Goal: Task Accomplishment & Management: Complete application form

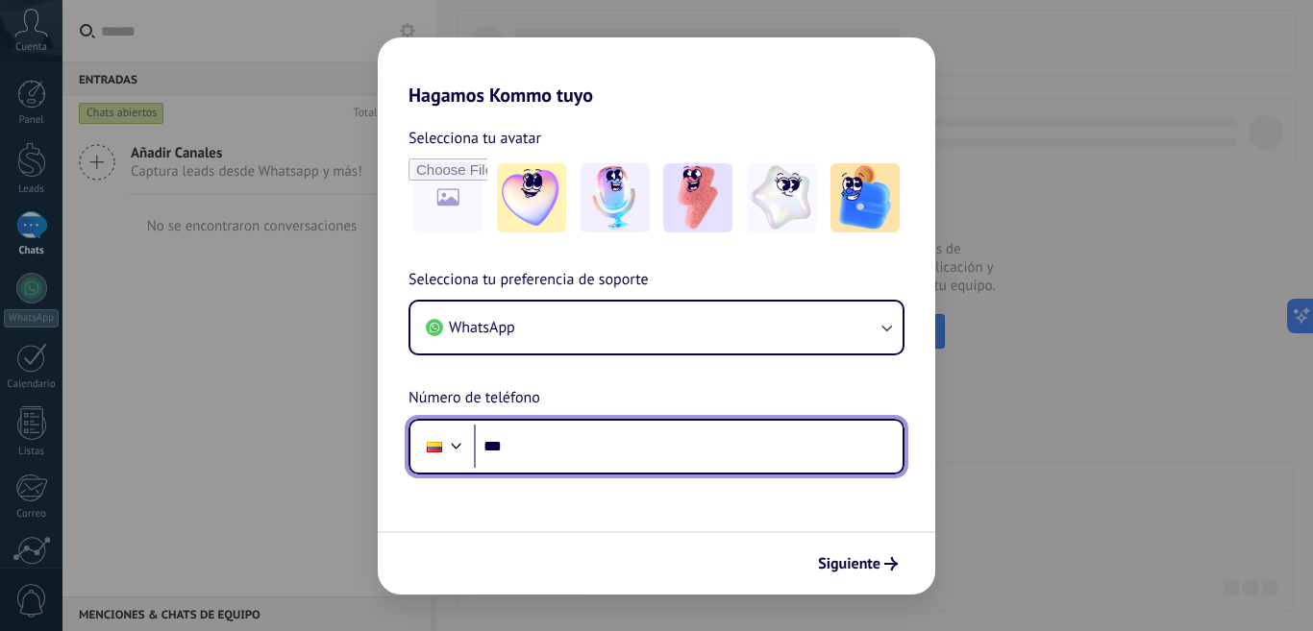
click at [611, 437] on input "***" at bounding box center [688, 447] width 429 height 44
type input "**********"
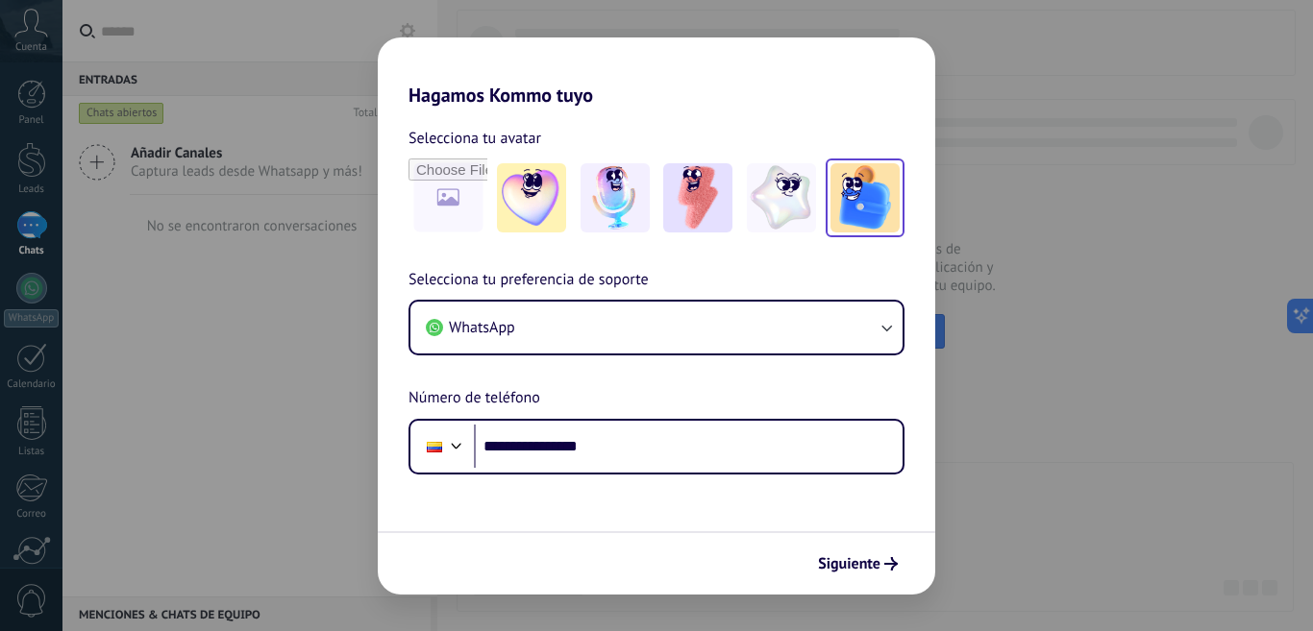
click at [869, 209] on img at bounding box center [864, 197] width 69 height 69
click at [437, 191] on input "file" at bounding box center [447, 197] width 75 height 75
type input "**********"
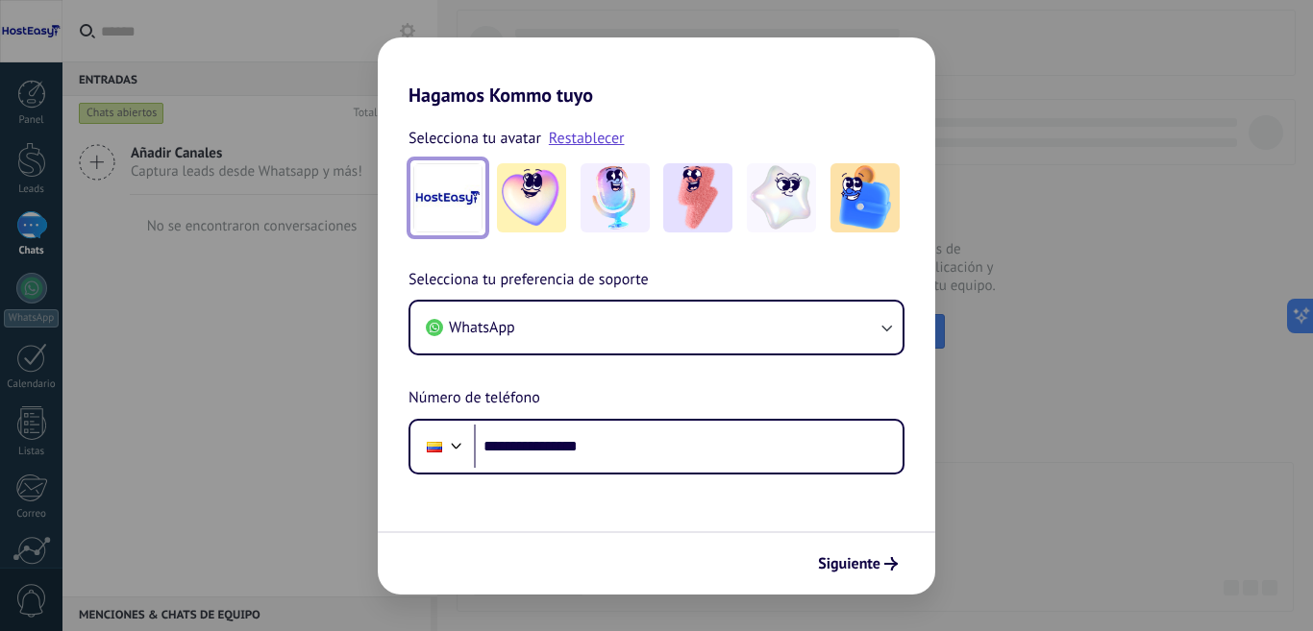
click at [455, 214] on img at bounding box center [447, 197] width 69 height 69
click at [855, 568] on span "Siguiente" at bounding box center [849, 563] width 62 height 13
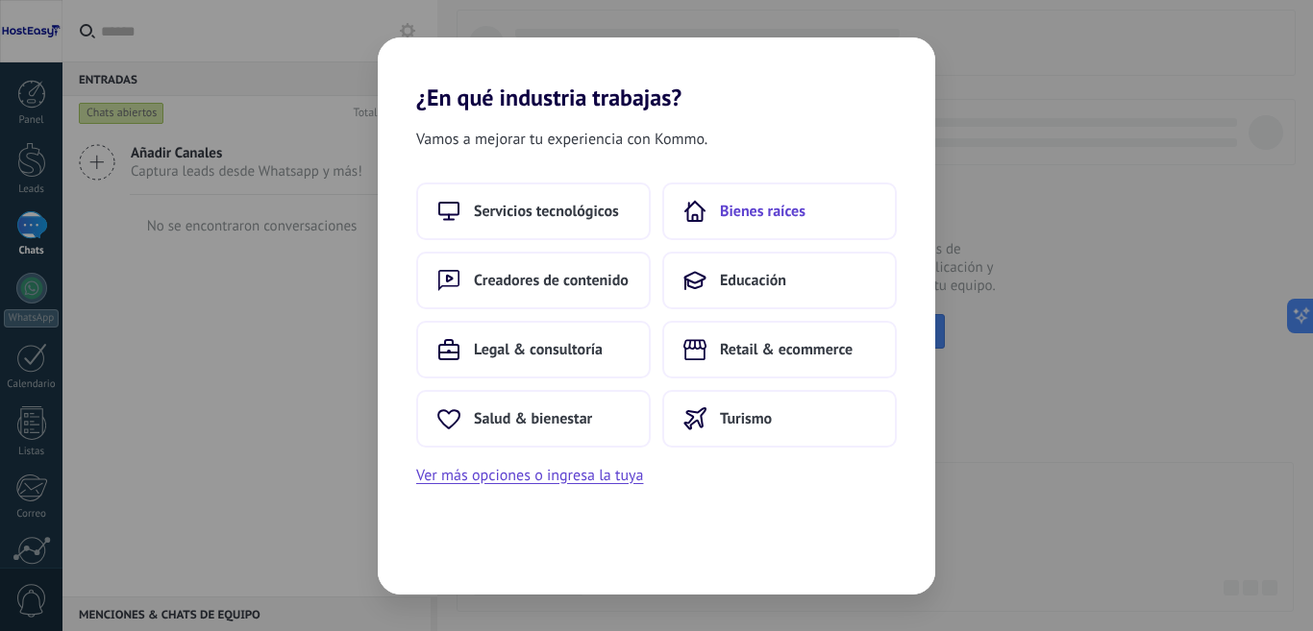
click at [707, 205] on button "Bienes raíces" at bounding box center [779, 212] width 234 height 58
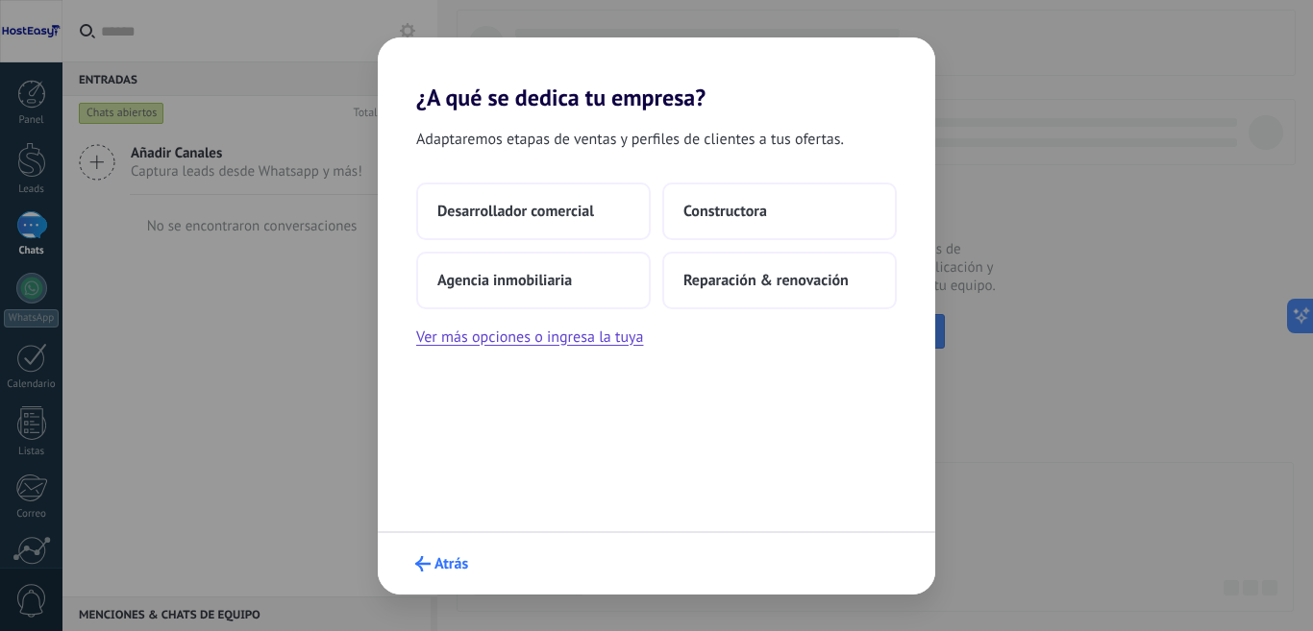
click at [436, 570] on span "Atrás" at bounding box center [451, 563] width 34 height 13
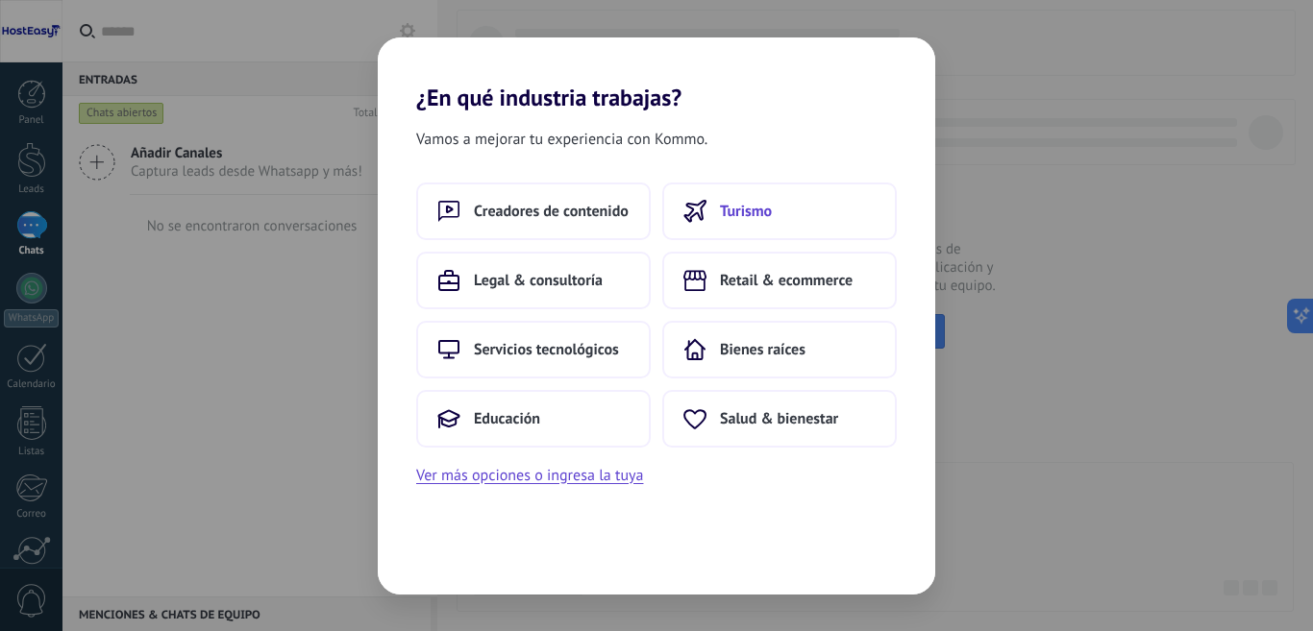
click at [756, 212] on span "Turismo" at bounding box center [746, 211] width 52 height 19
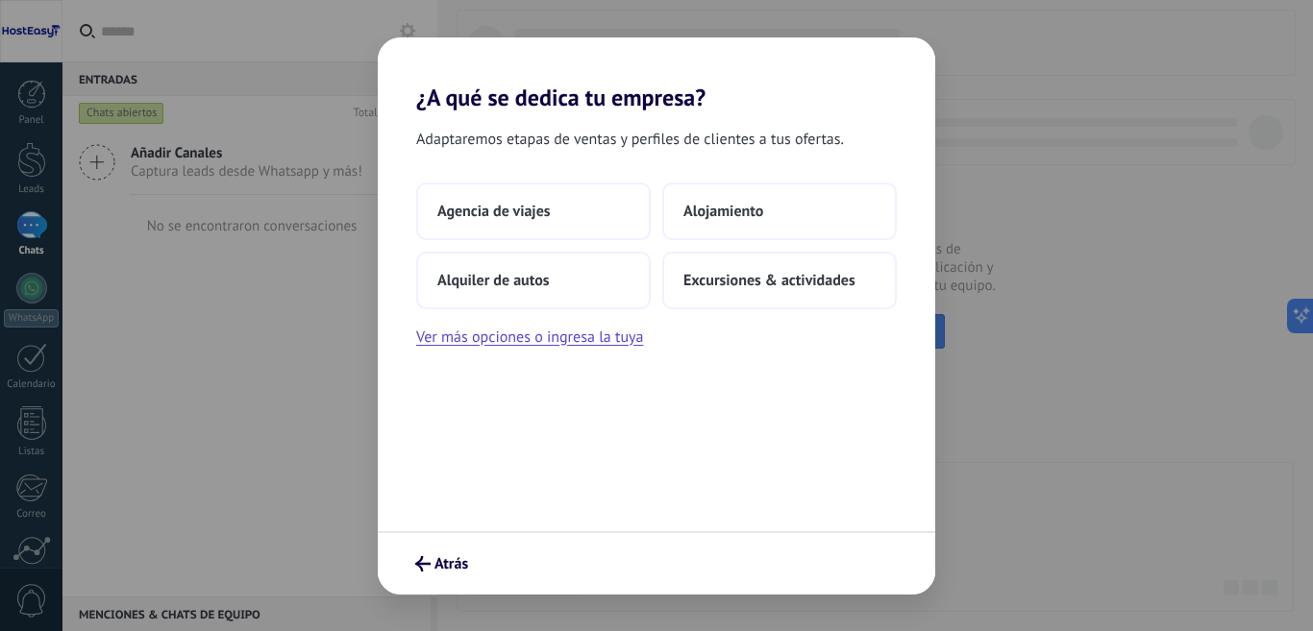
click at [756, 212] on span "Alojamiento" at bounding box center [723, 211] width 80 height 19
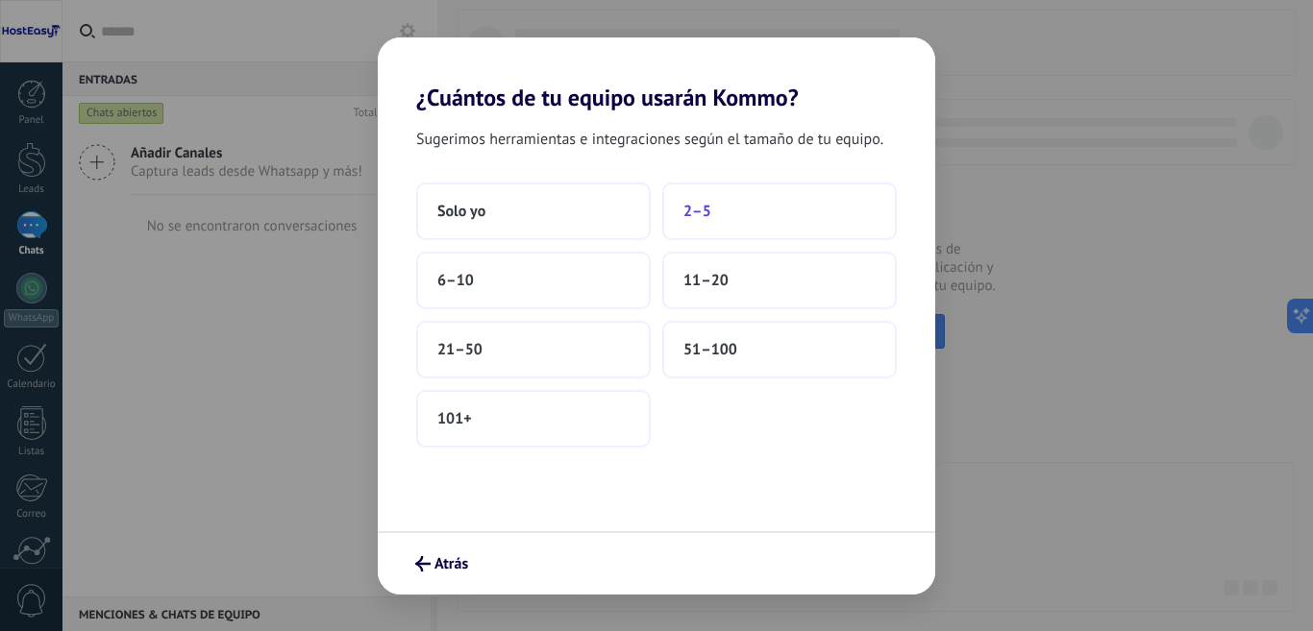
click at [710, 212] on span "2–5" at bounding box center [697, 211] width 28 height 19
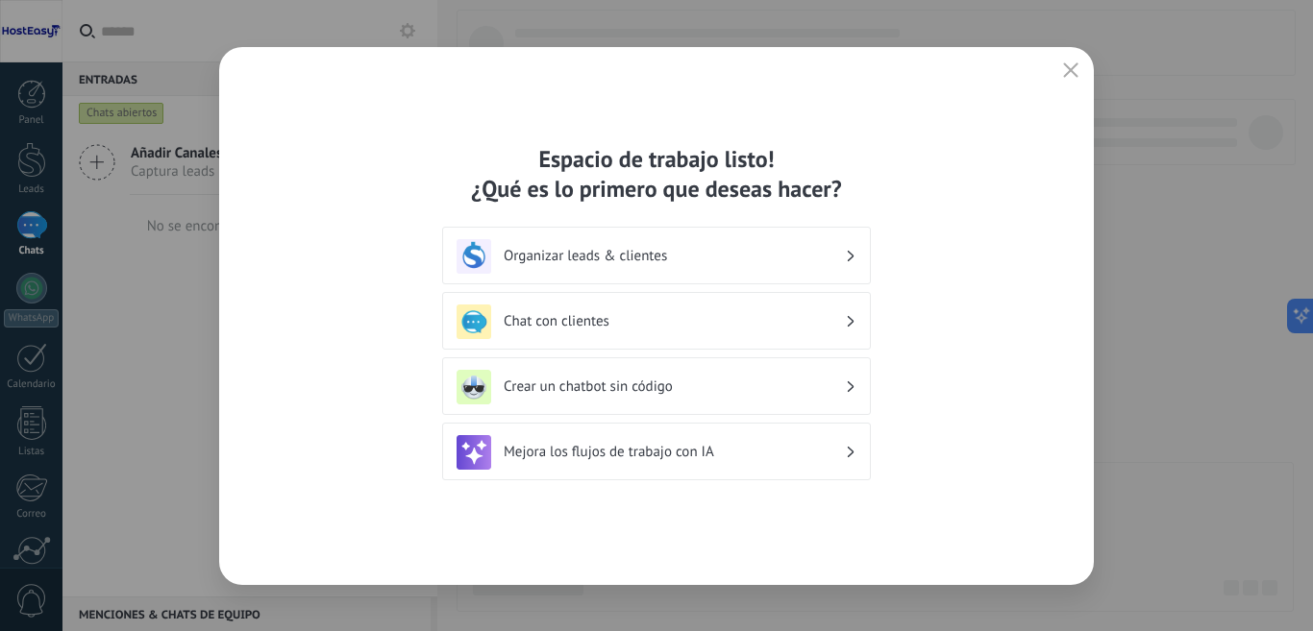
click at [757, 307] on div "Chat con clientes" at bounding box center [656, 322] width 400 height 35
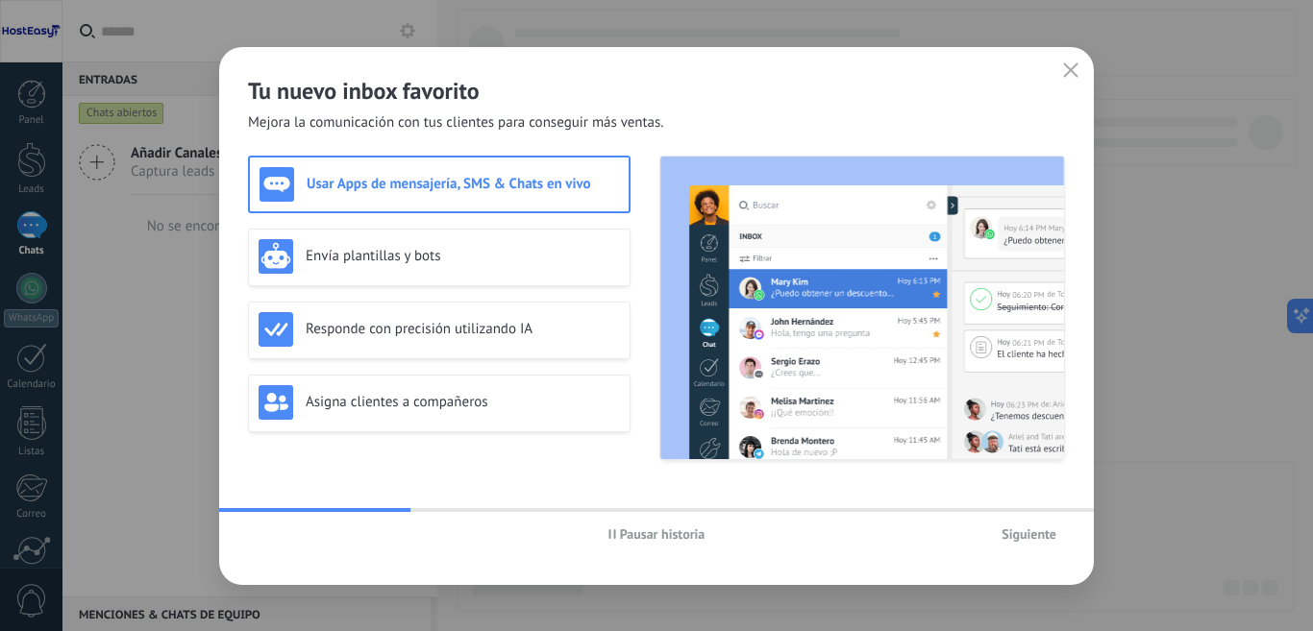
click at [1067, 72] on icon "button" at bounding box center [1070, 69] width 15 height 15
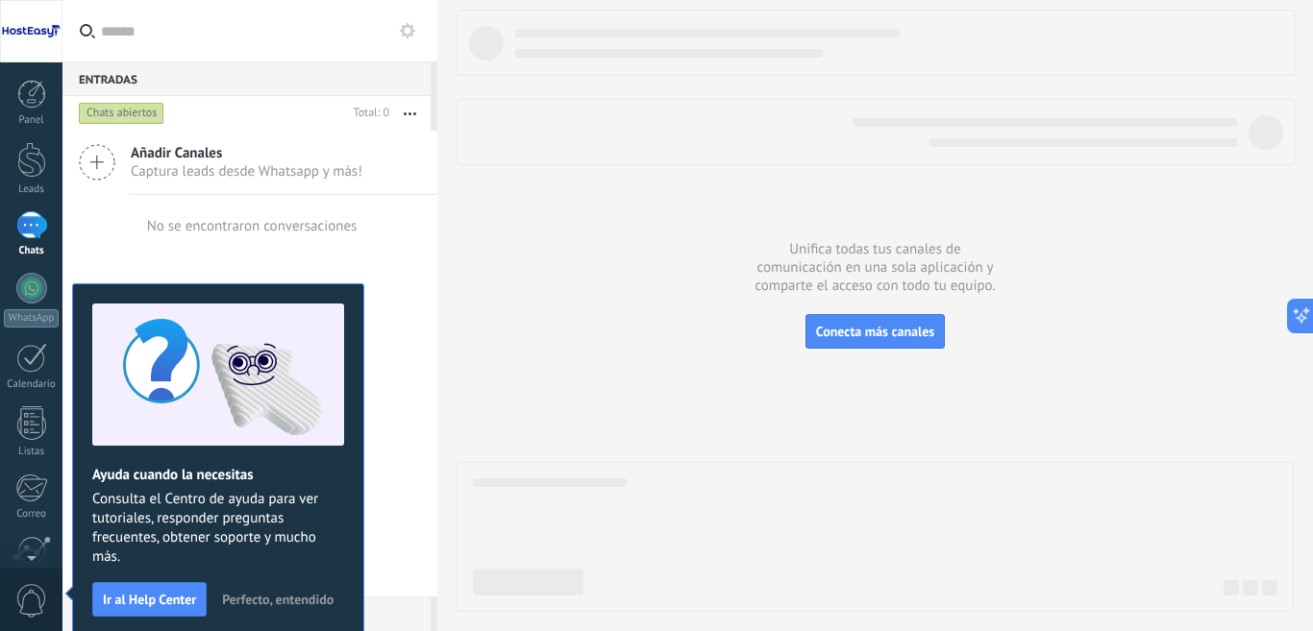
click at [29, 225] on div at bounding box center [31, 225] width 31 height 28
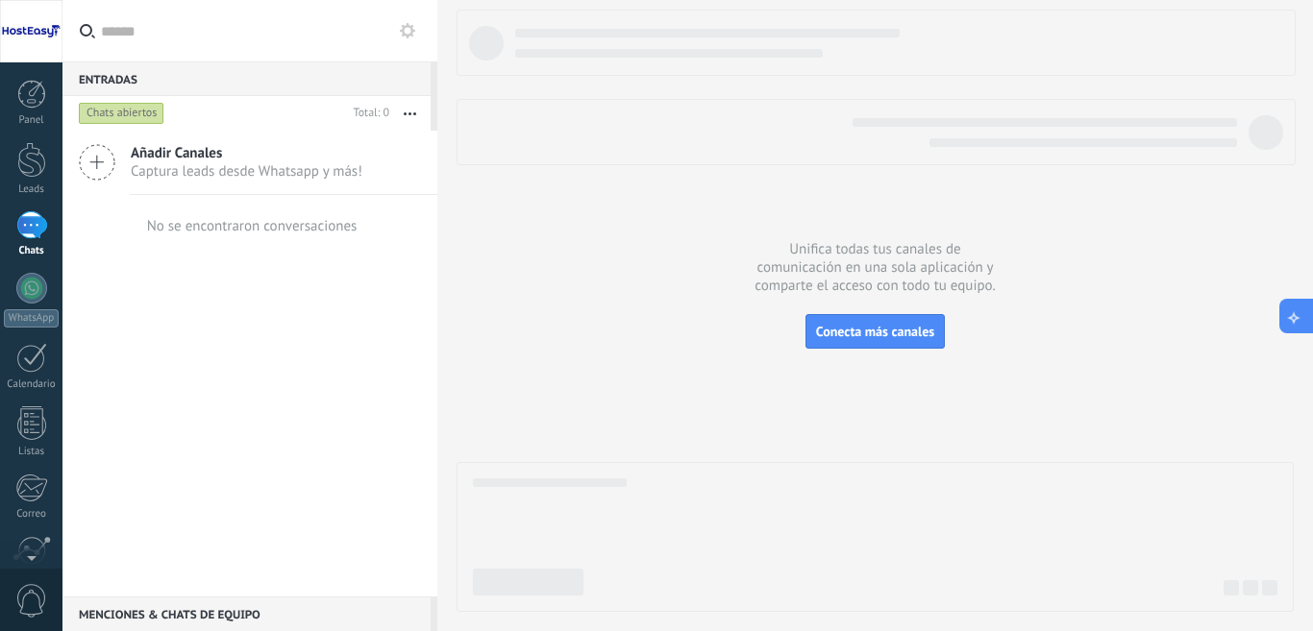
click at [1302, 315] on icon at bounding box center [1294, 316] width 20 height 20
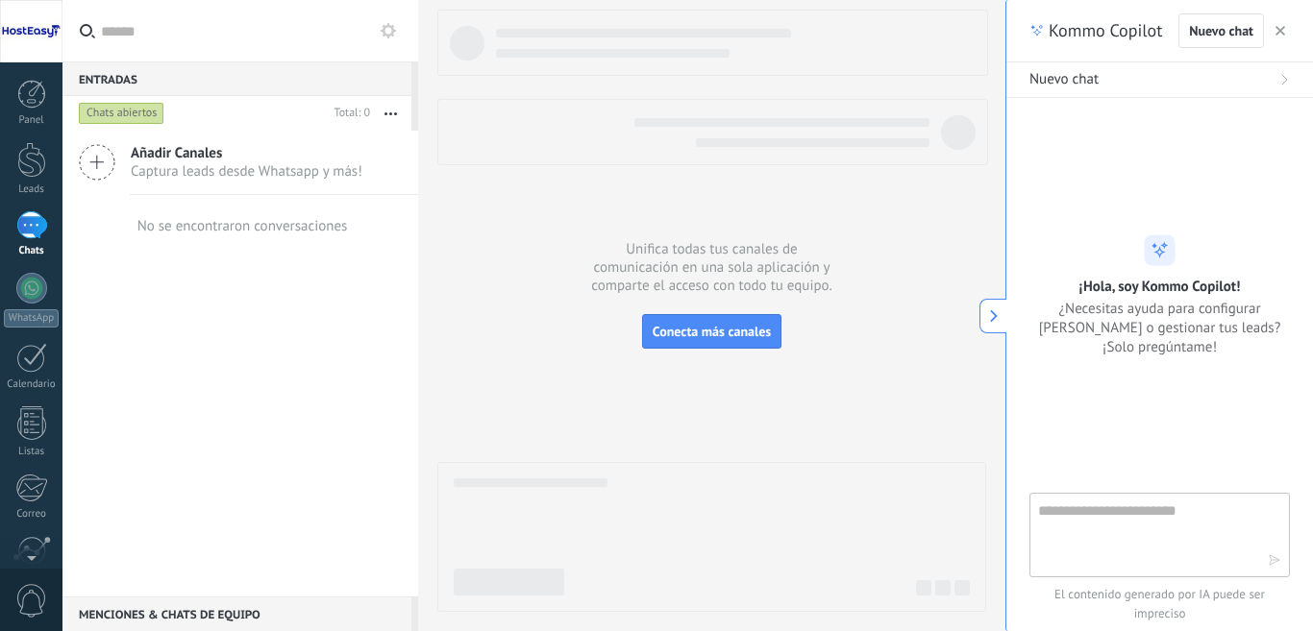
click at [566, 289] on div at bounding box center [711, 311] width 549 height 602
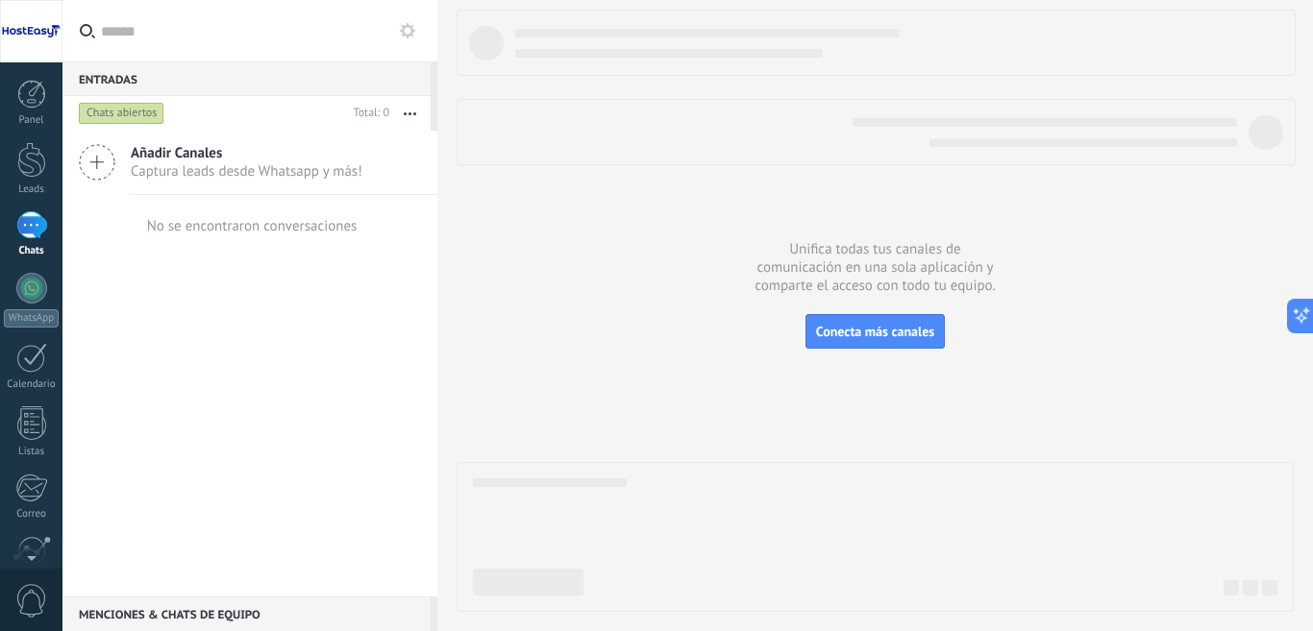
click at [114, 116] on div "Chats abiertos" at bounding box center [122, 113] width 86 height 23
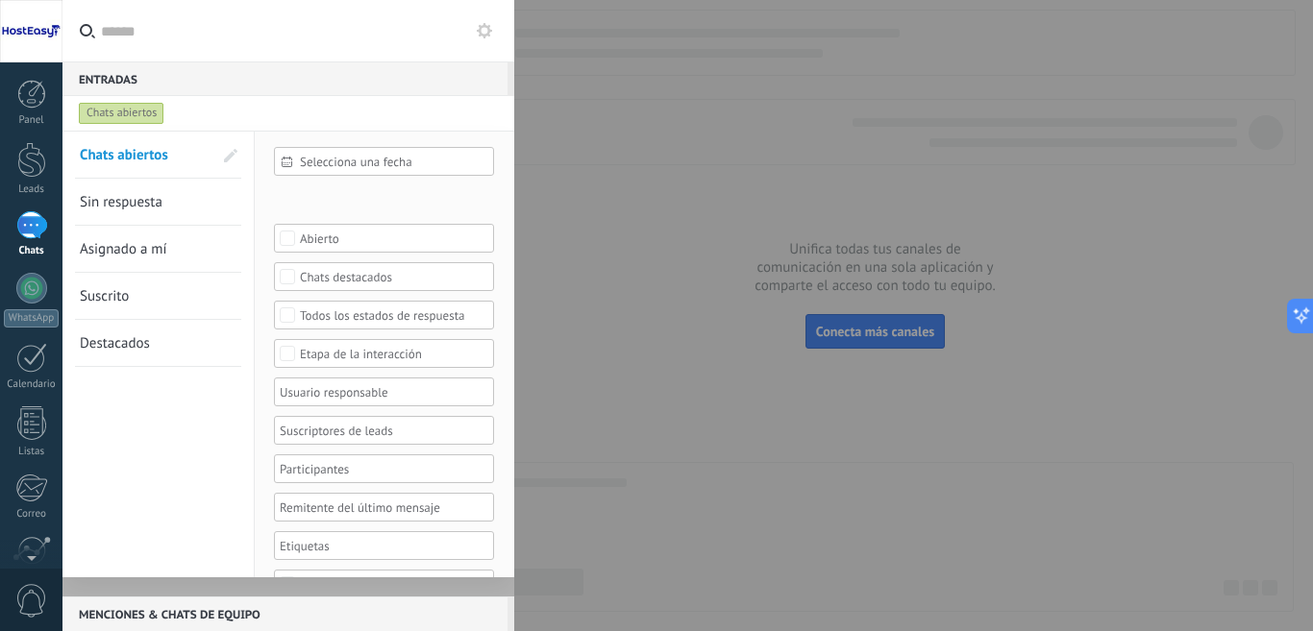
click at [114, 116] on div "Chats abiertos" at bounding box center [122, 113] width 86 height 23
click at [34, 95] on div at bounding box center [31, 94] width 29 height 29
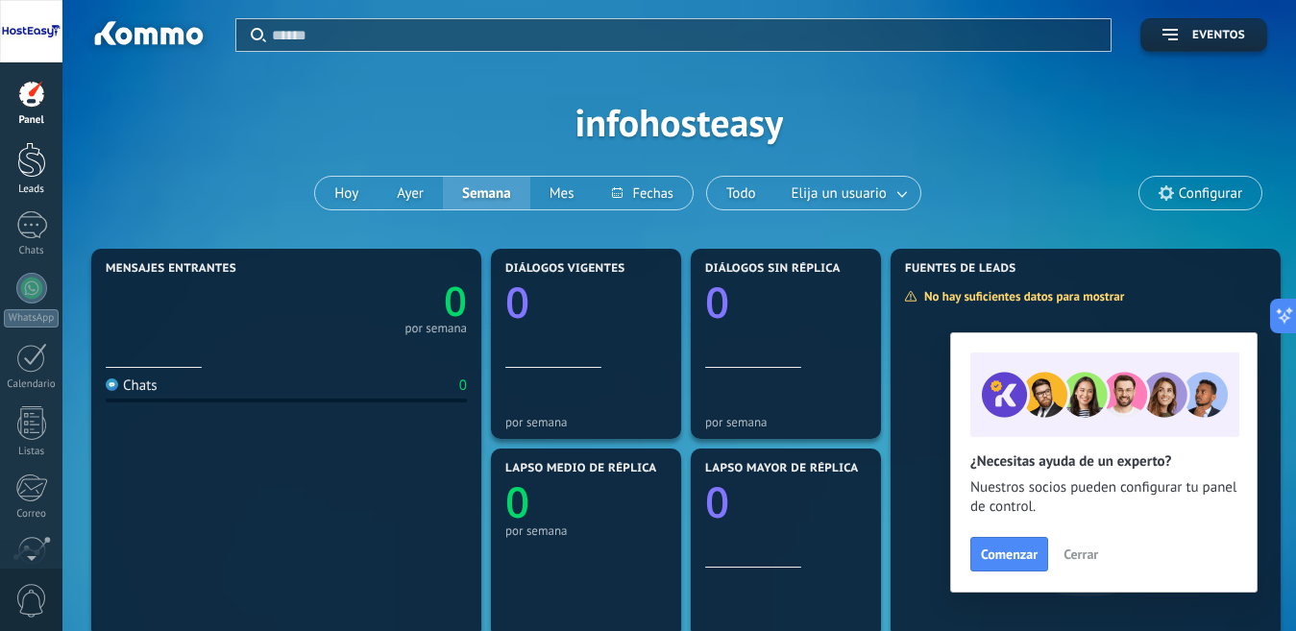
click at [33, 177] on div at bounding box center [31, 160] width 29 height 36
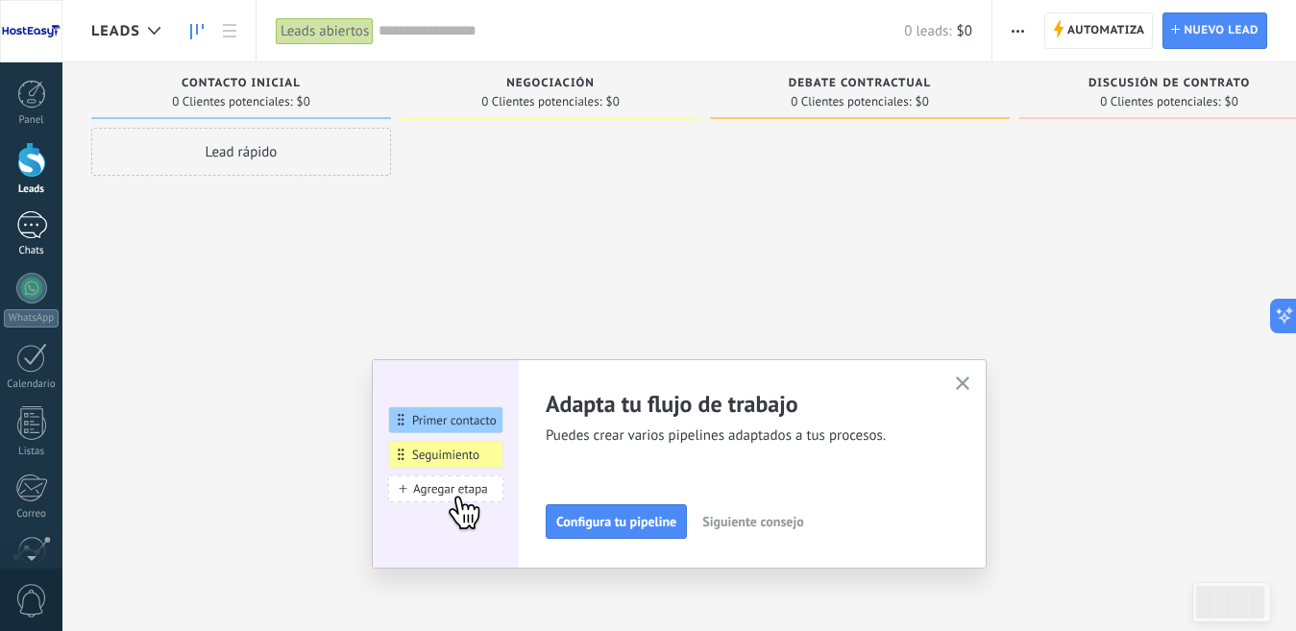
click at [27, 239] on link "Chats" at bounding box center [31, 234] width 62 height 46
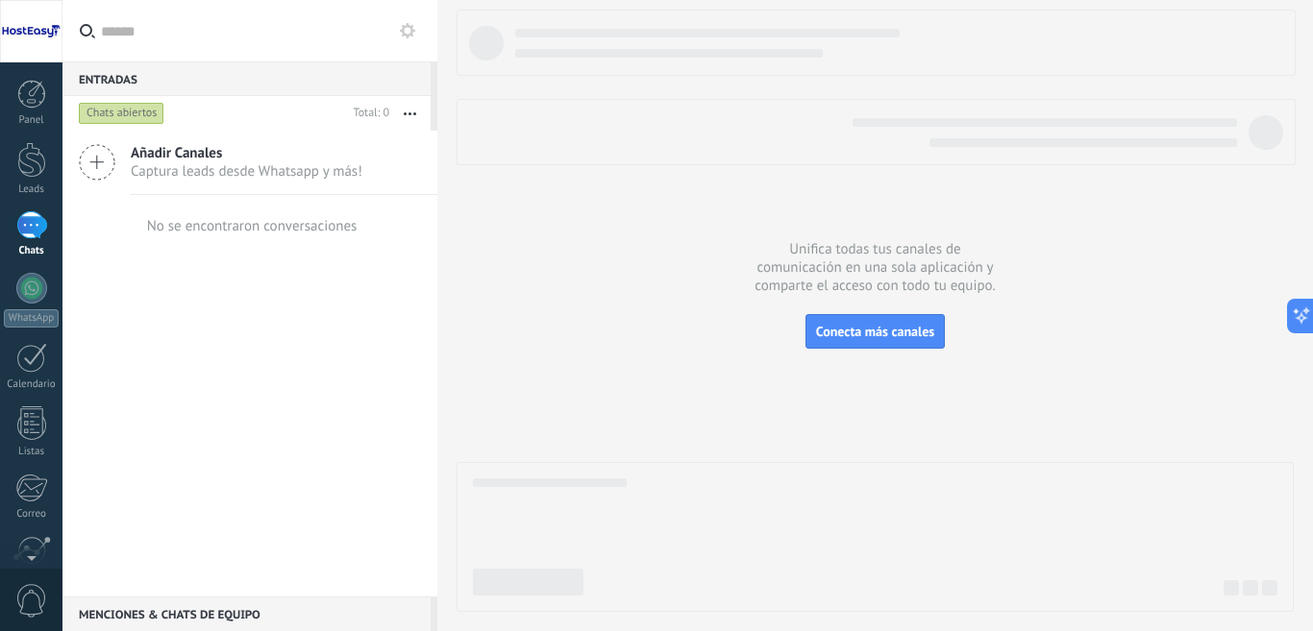
click at [96, 167] on icon at bounding box center [97, 162] width 37 height 37
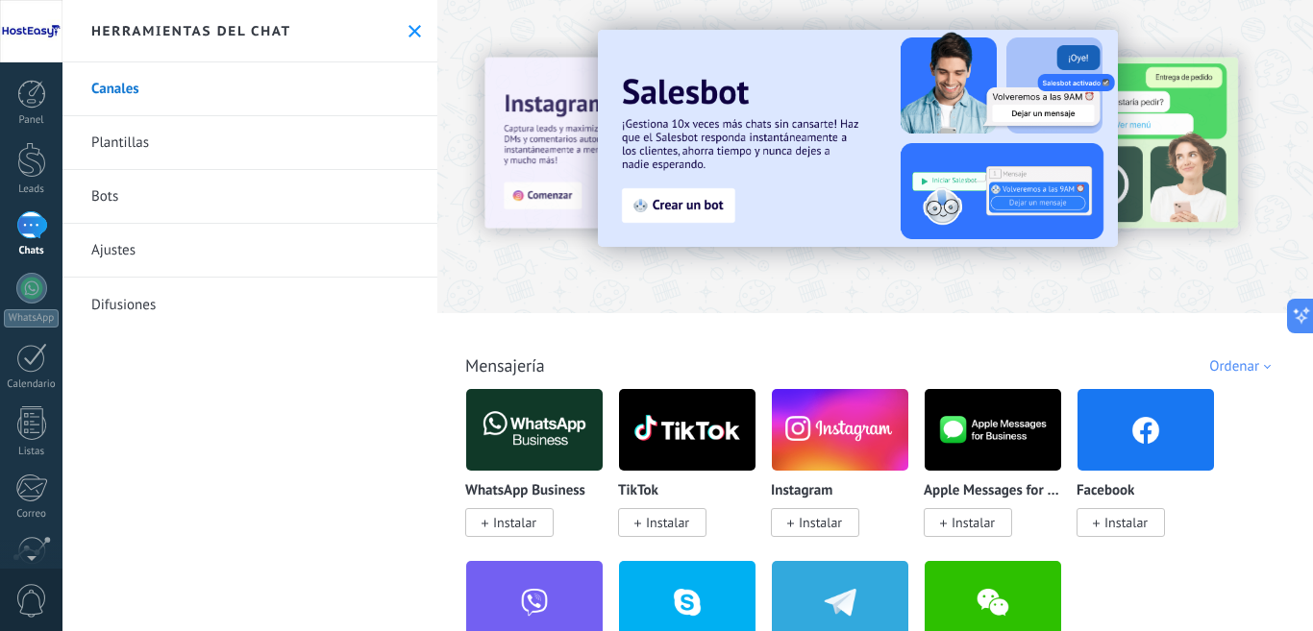
drag, startPoint x: 784, startPoint y: 304, endPoint x: 1224, endPoint y: 305, distance: 440.1
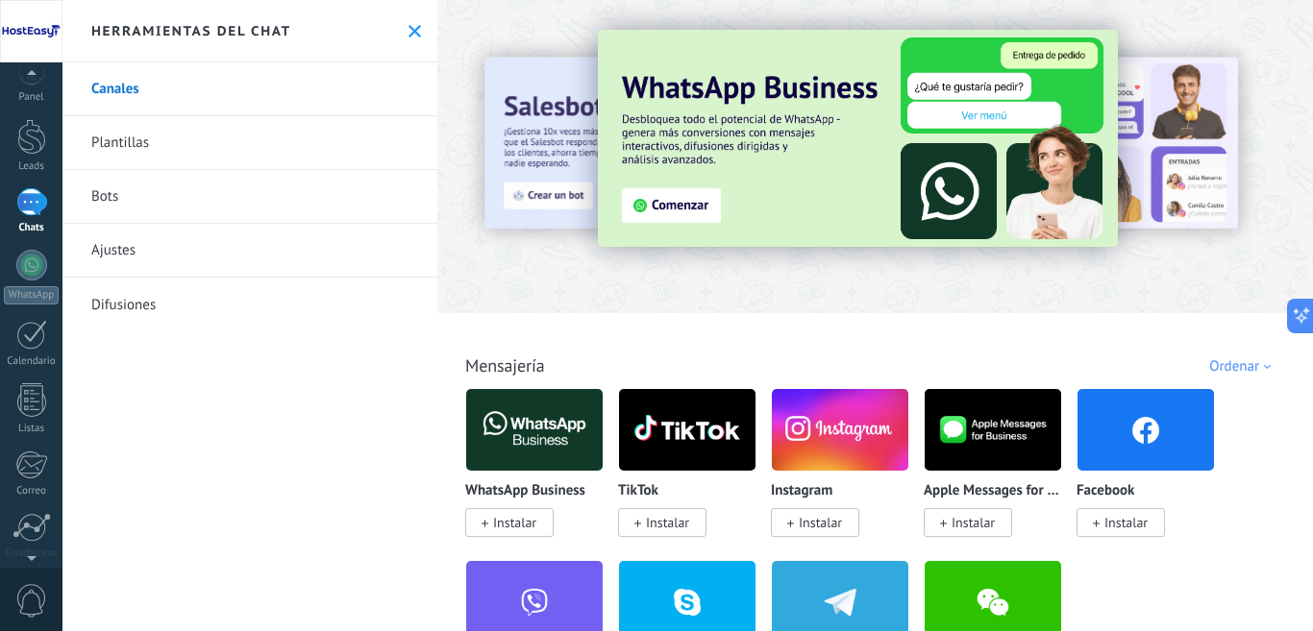
scroll to position [35, 0]
click at [34, 600] on span "0" at bounding box center [31, 601] width 33 height 34
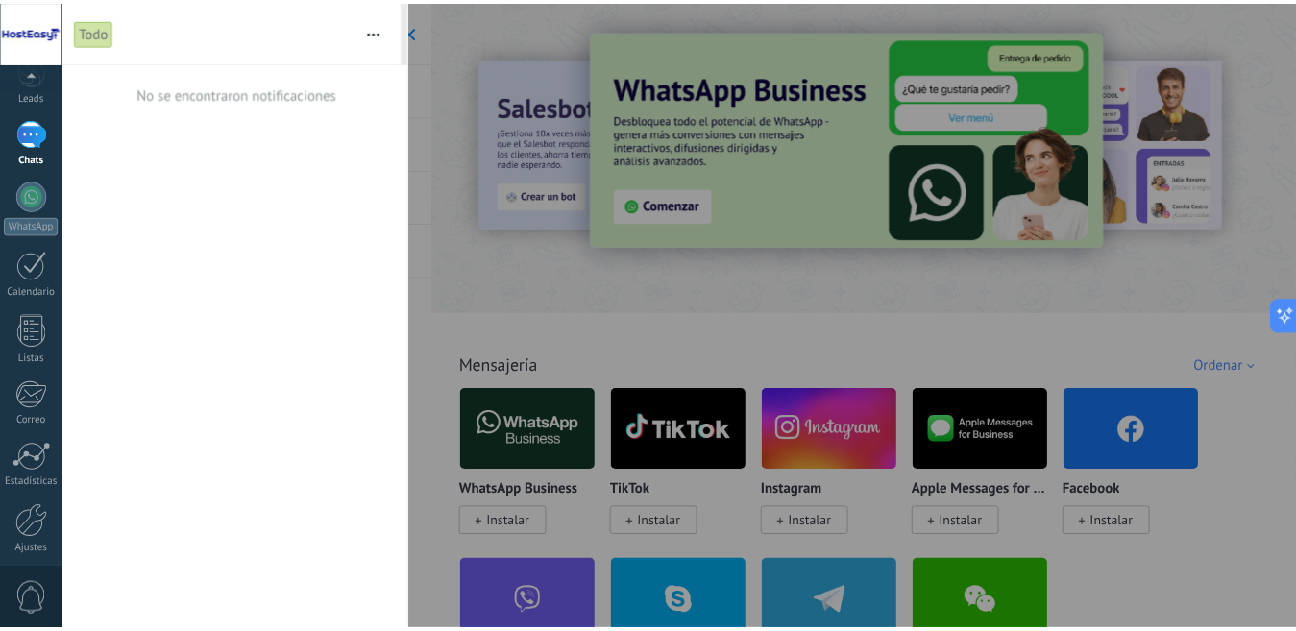
scroll to position [168, 0]
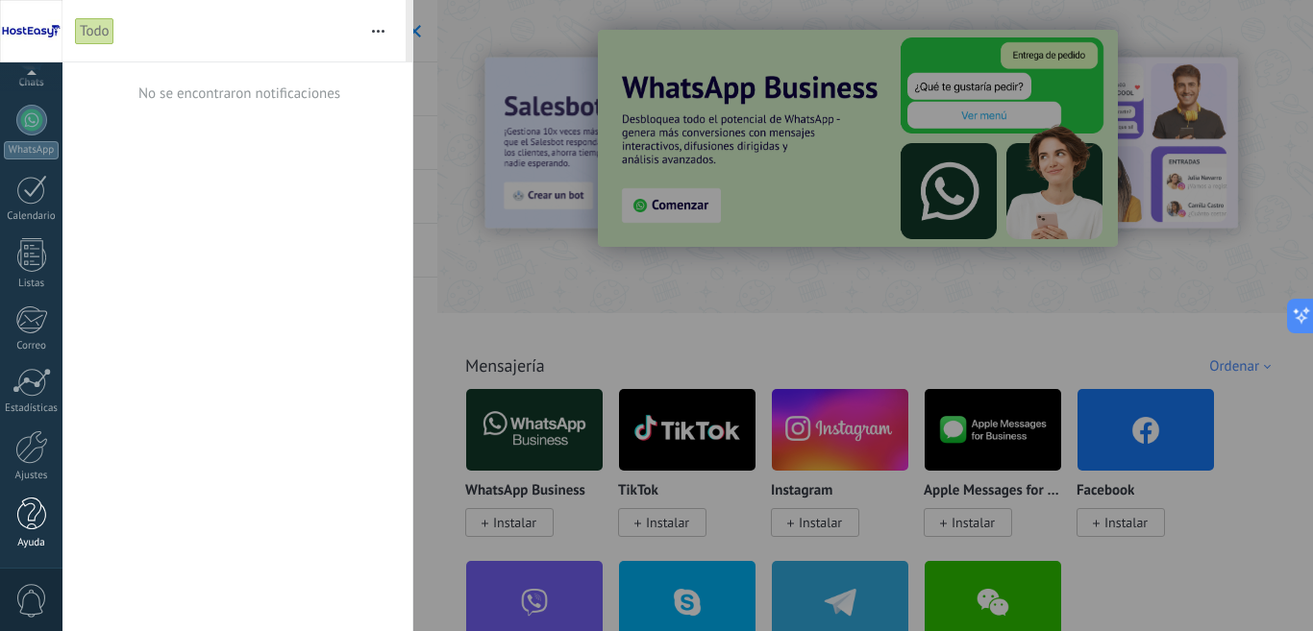
click at [37, 512] on div at bounding box center [31, 515] width 29 height 34
